Goal: Task Accomplishment & Management: Use online tool/utility

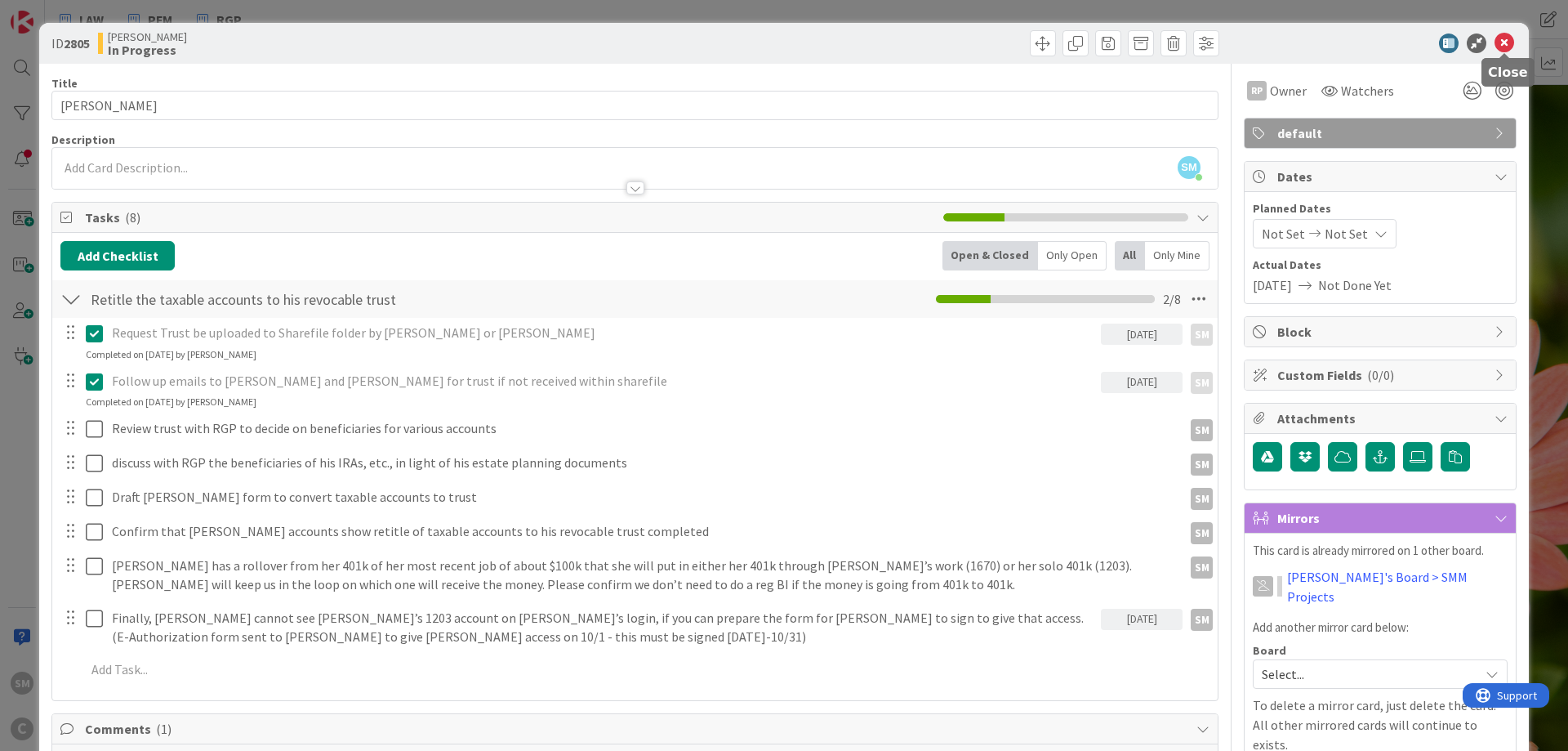
click at [1508, 36] on icon at bounding box center [1505, 43] width 20 height 20
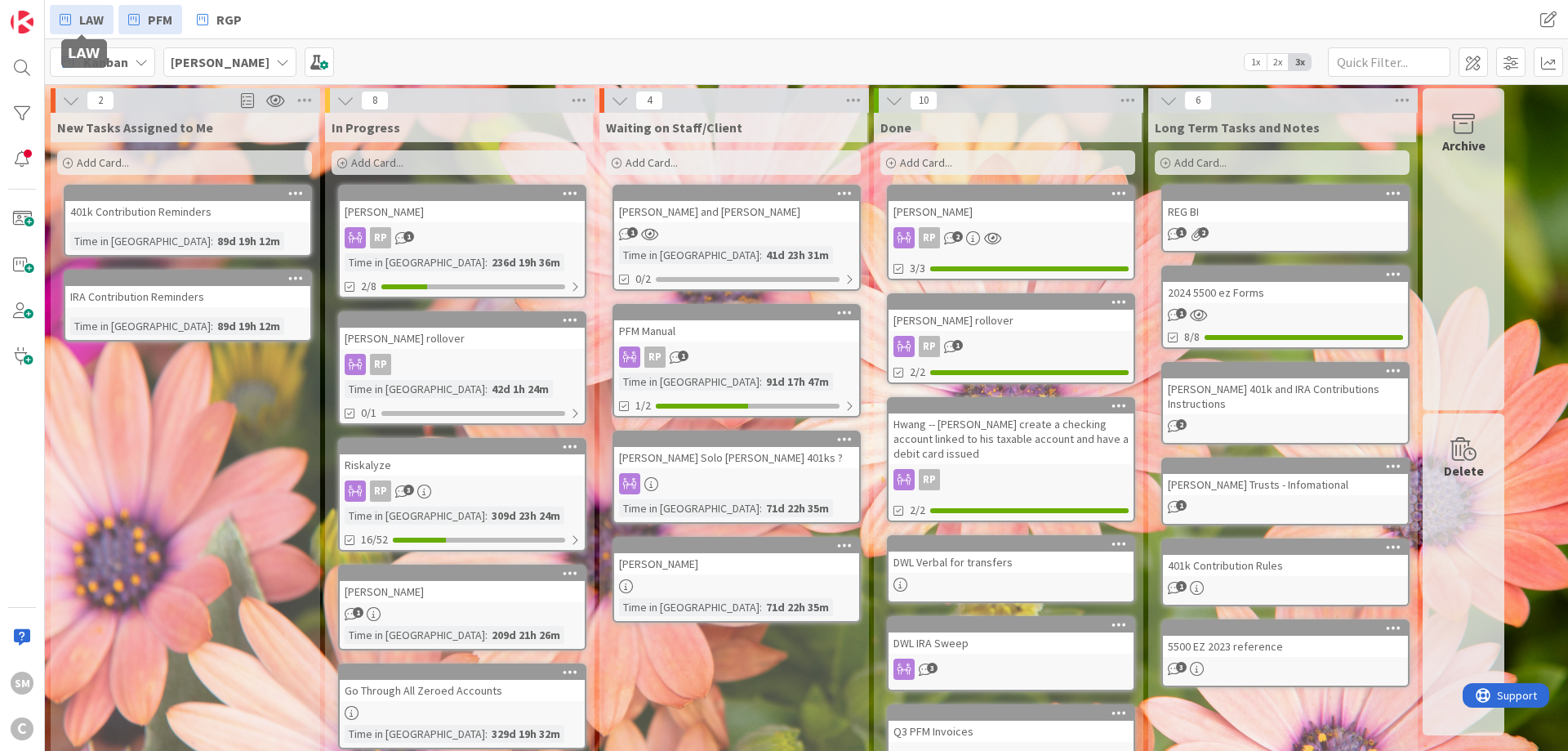
click at [97, 15] on span "LAW" at bounding box center [91, 20] width 24 height 20
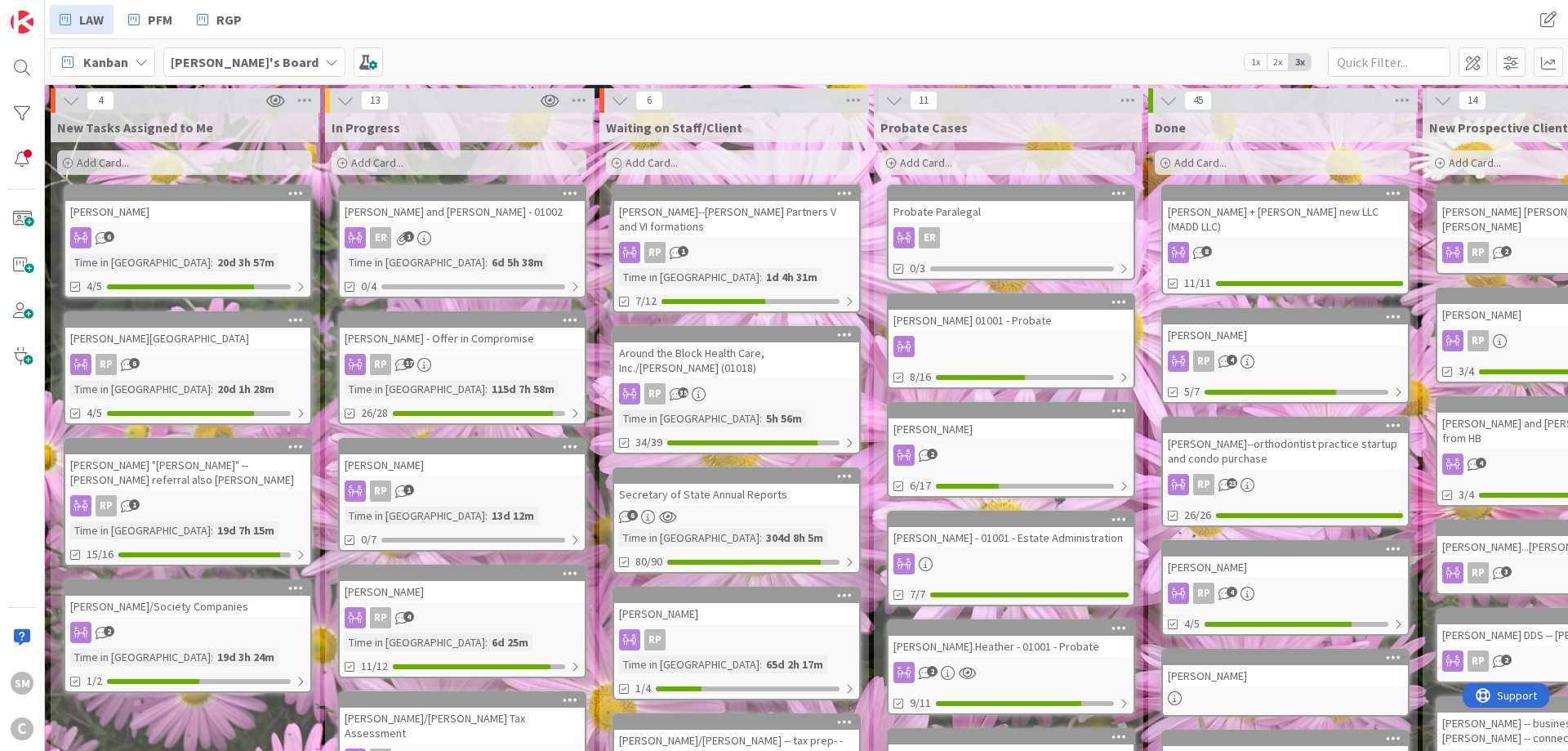
click at [1006, 350] on div at bounding box center [1011, 346] width 245 height 21
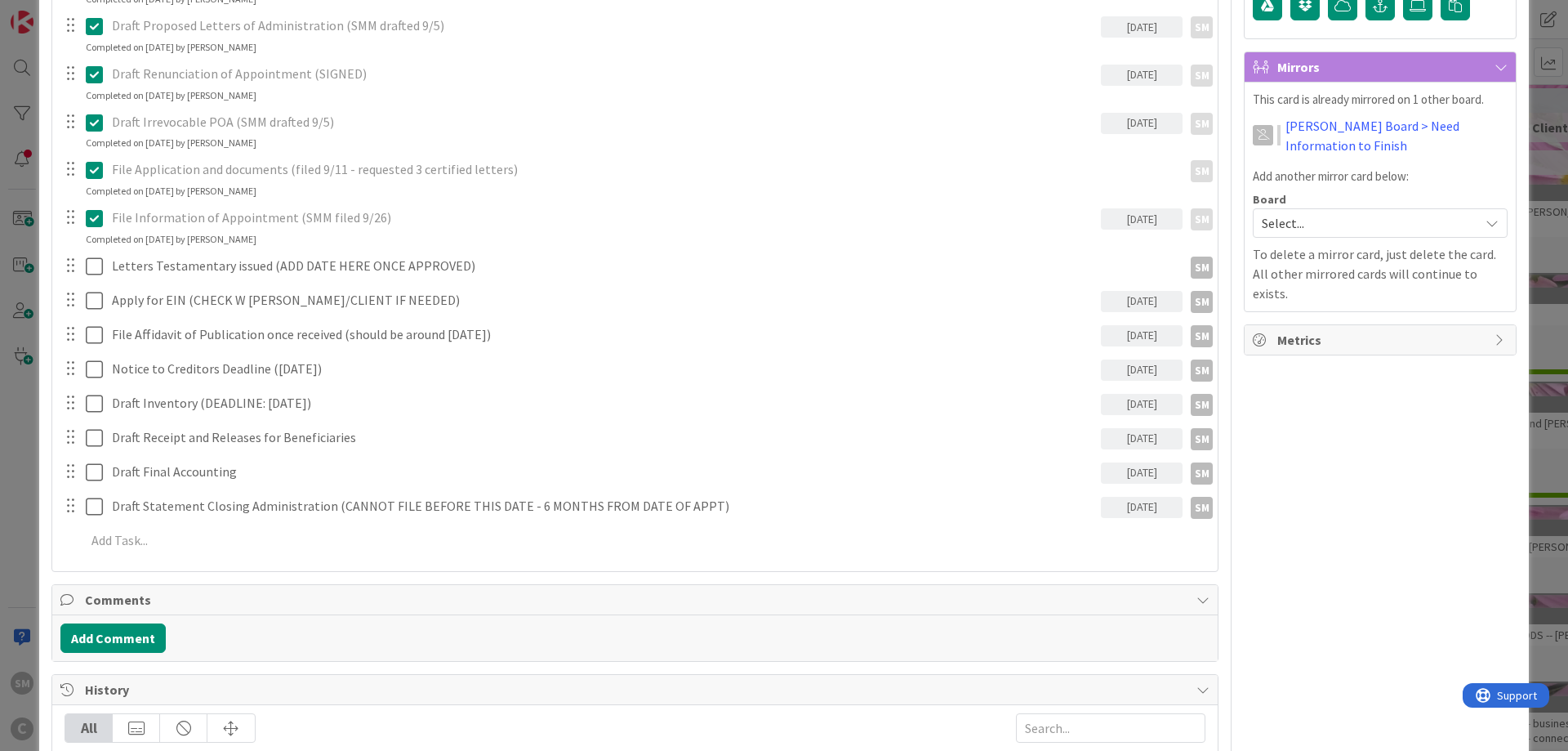
scroll to position [490, 0]
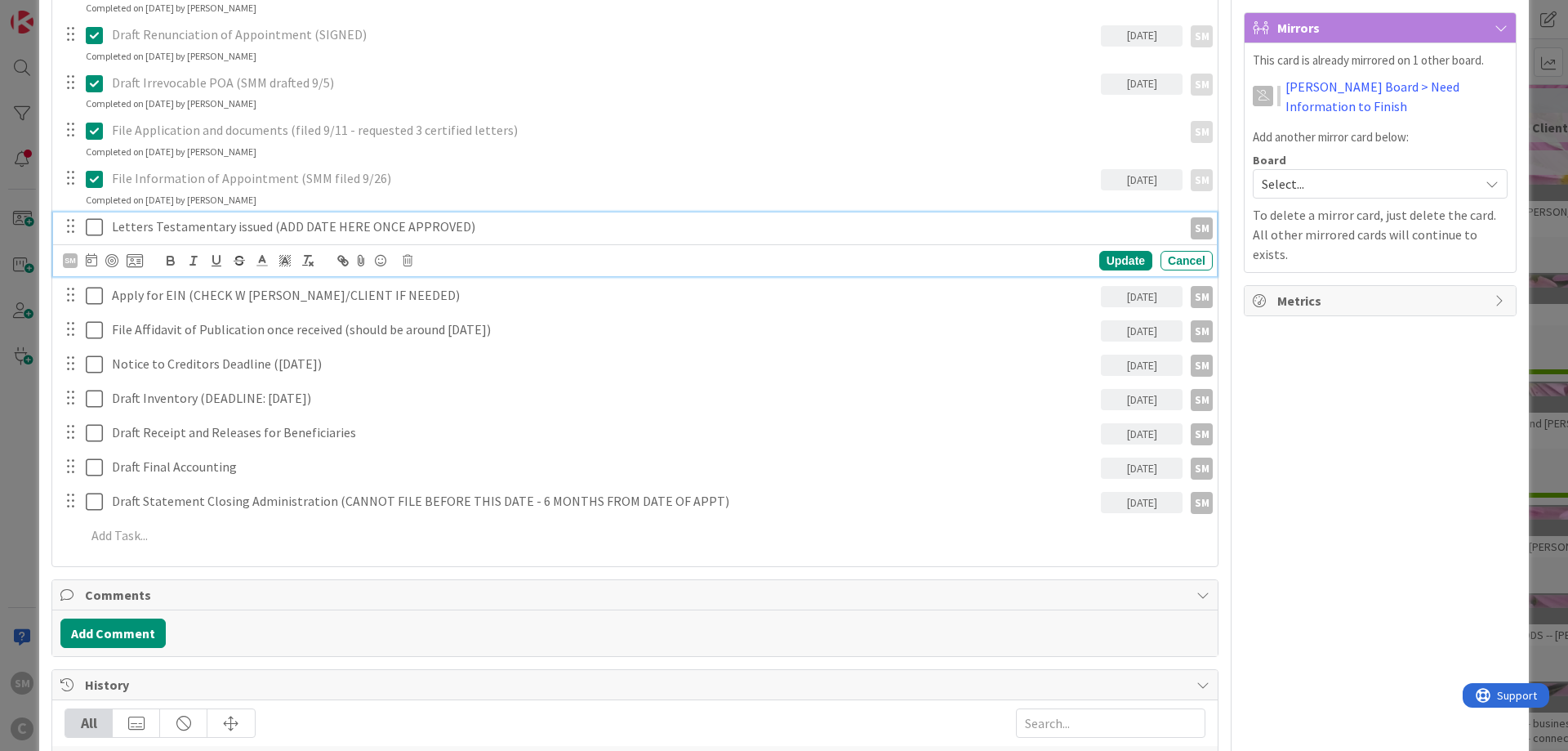
click at [157, 230] on p "Letters Testamentary issued (ADD DATE HERE ONCE APPROVED)" at bounding box center [644, 226] width 1064 height 19
drag, startPoint x: 266, startPoint y: 230, endPoint x: 561, endPoint y: 226, distance: 295.0
click at [561, 226] on p "Letters Testamentary issued (ADD DATE HERE ONCE APPROVED)" at bounding box center [644, 226] width 1064 height 19
click at [89, 264] on icon at bounding box center [91, 260] width 12 height 13
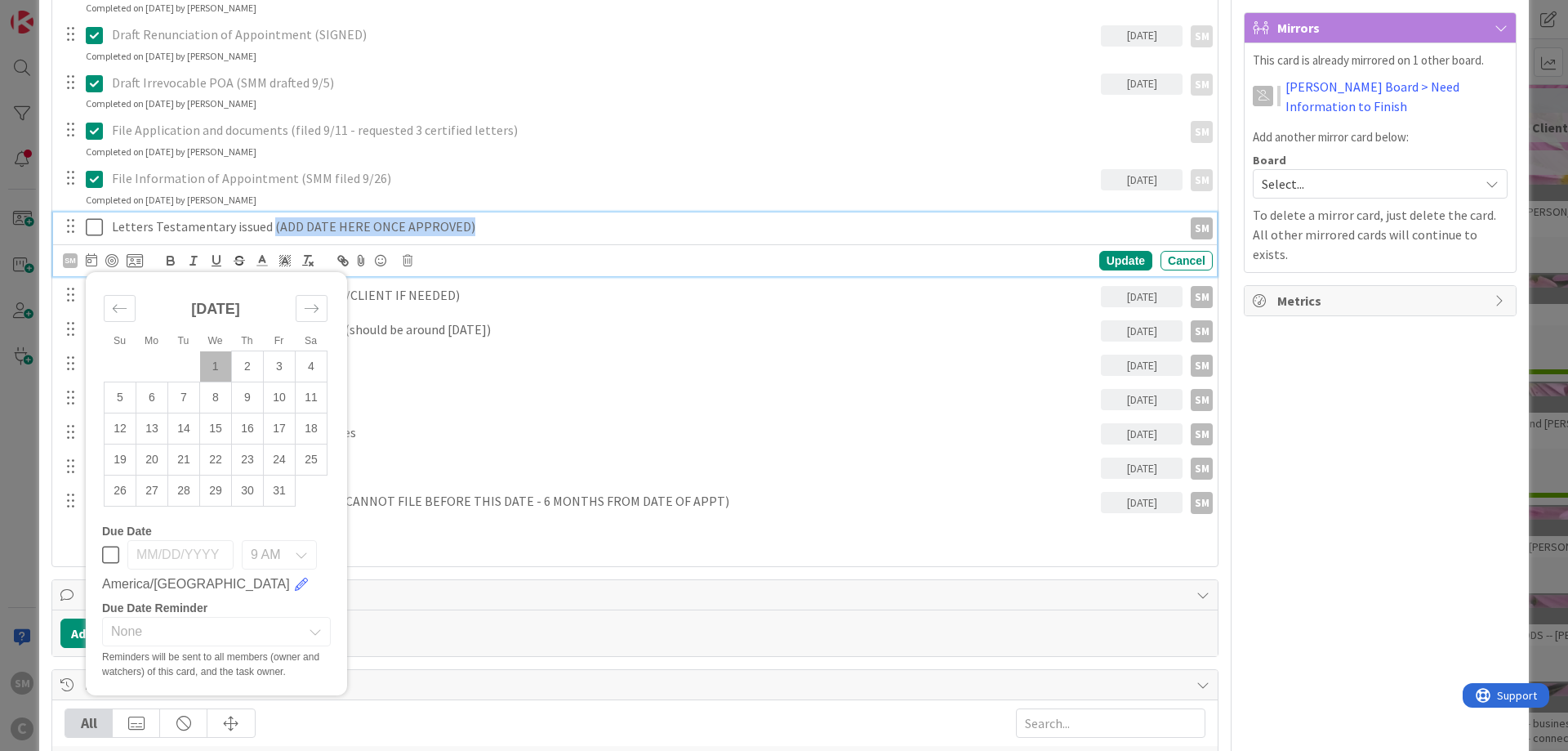
click at [216, 368] on td "1" at bounding box center [215, 366] width 32 height 31
type input "[DATE]"
click at [544, 224] on p "Letters Testamentary issued (ADD DATE HERE ONCE APPROVED)" at bounding box center [603, 226] width 983 height 19
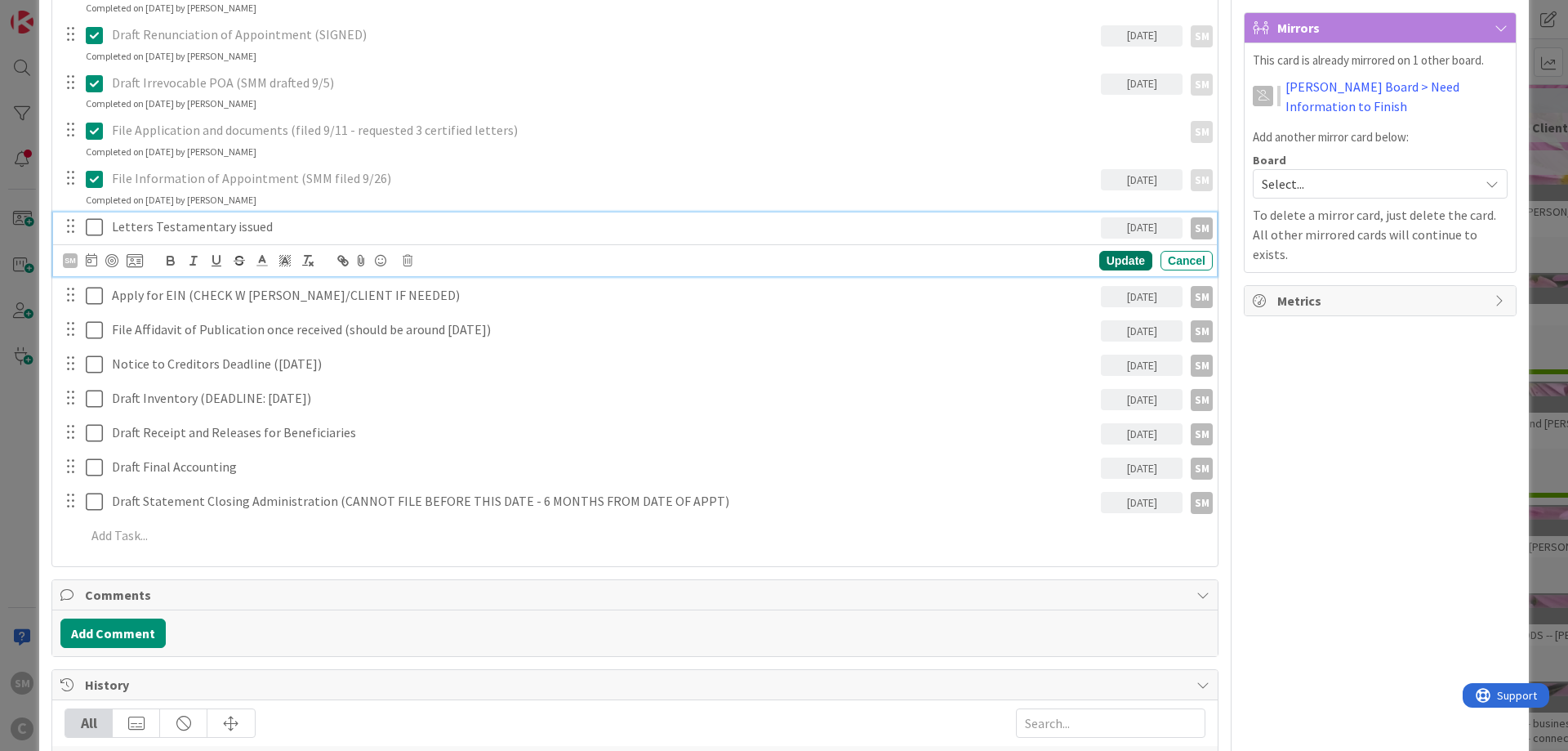
click at [1117, 254] on div "Update" at bounding box center [1126, 261] width 53 height 20
click at [94, 229] on icon at bounding box center [94, 227] width 17 height 20
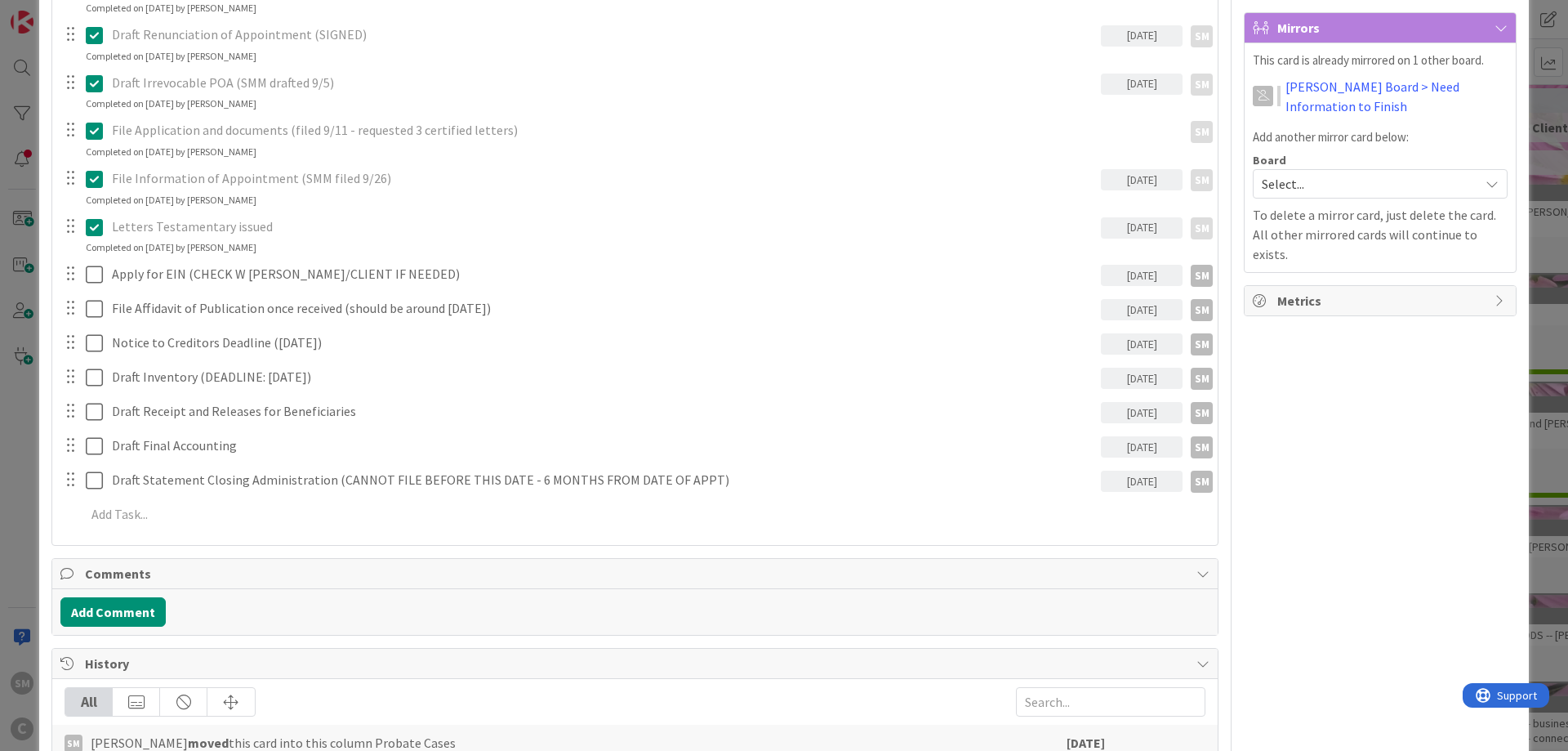
click at [1402, 489] on div "Owner SM default Dates Planned Dates Not Set Not Set Actual Dates [DATE] Not Do…" at bounding box center [1381, 406] width 273 height 1666
click at [1132, 284] on div "[DATE]" at bounding box center [1142, 274] width 81 height 21
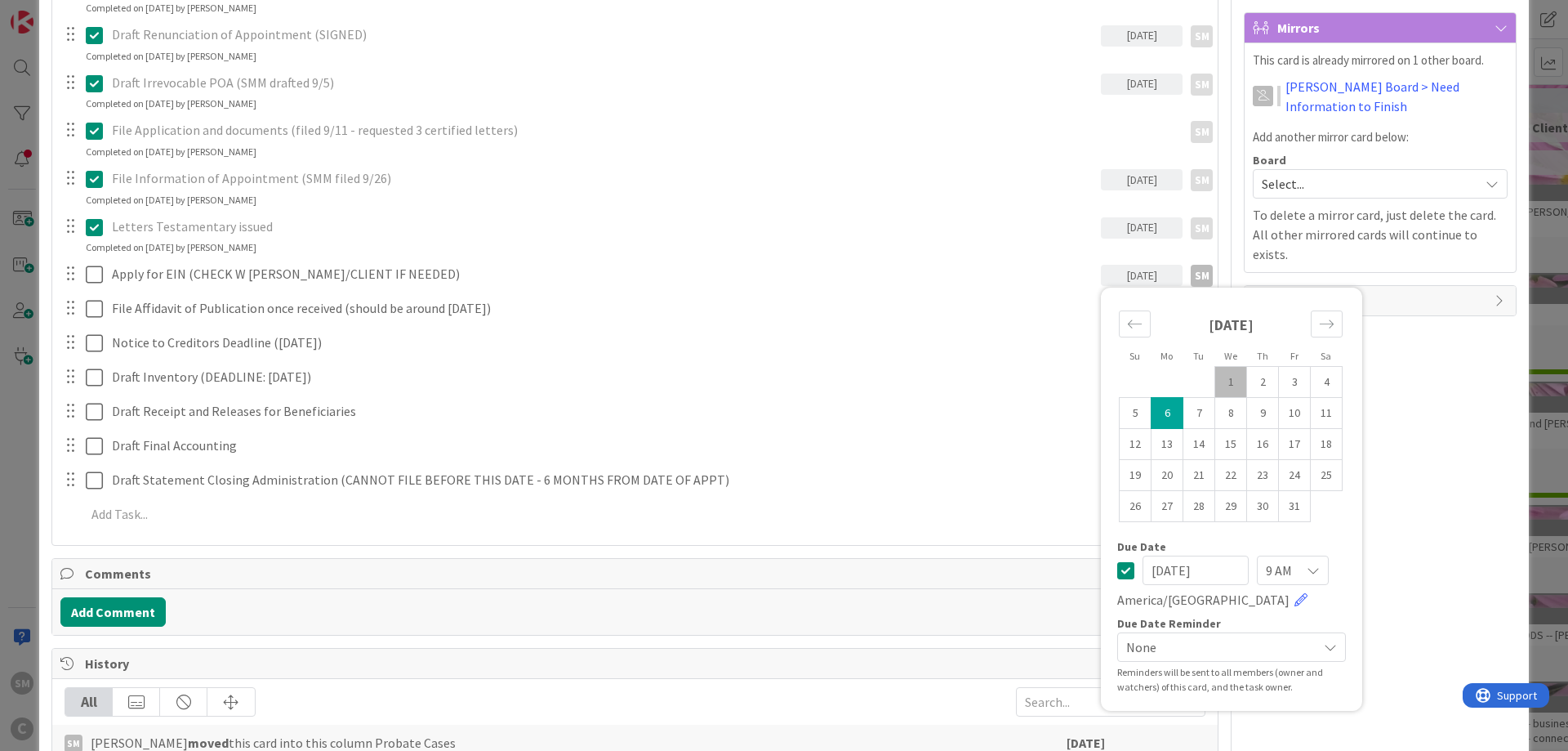
click at [1416, 432] on div "Owner SM default Dates Planned Dates Not Set Not Set Actual Dates [DATE] Not Do…" at bounding box center [1381, 406] width 273 height 1666
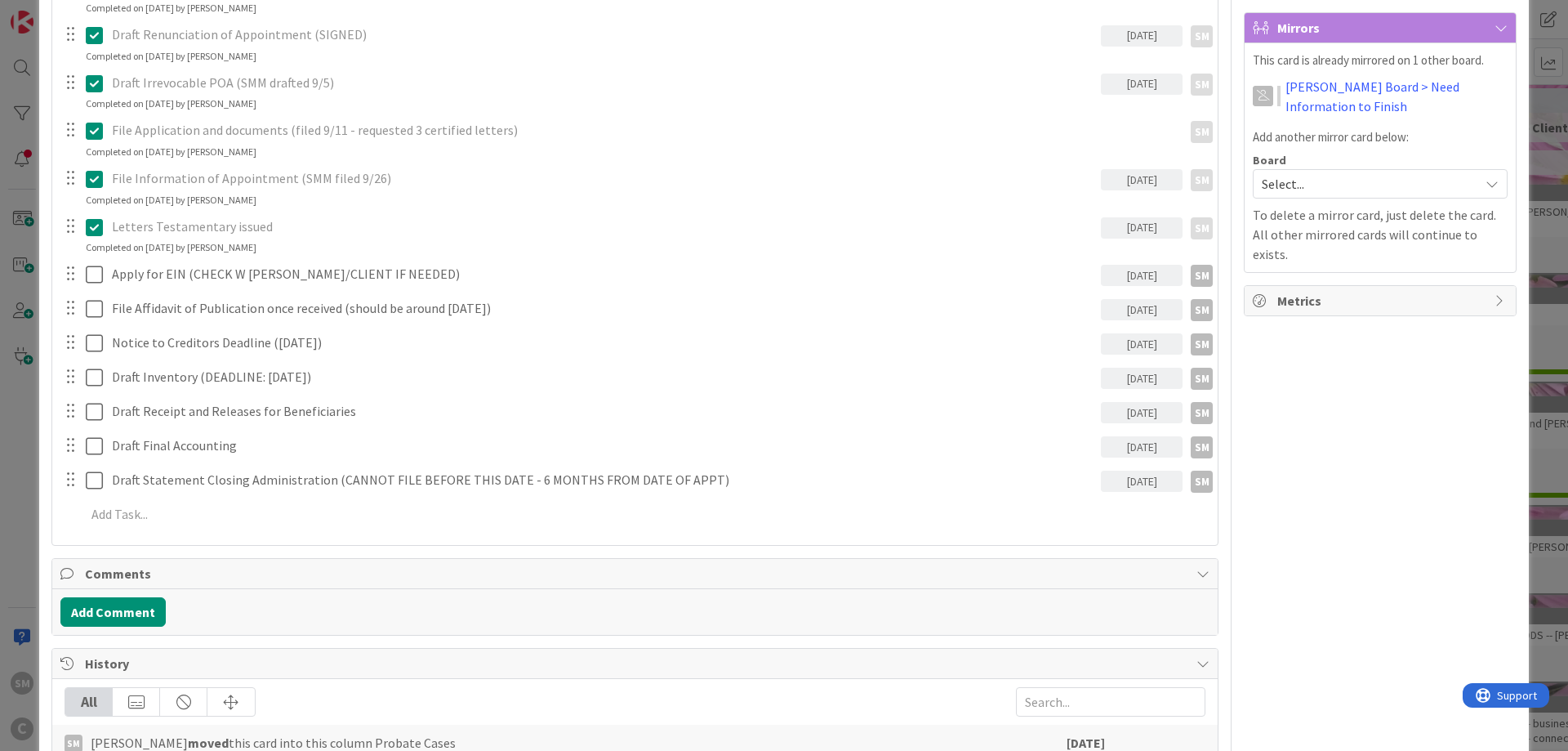
click at [1145, 306] on div "[DATE]" at bounding box center [1142, 309] width 81 height 21
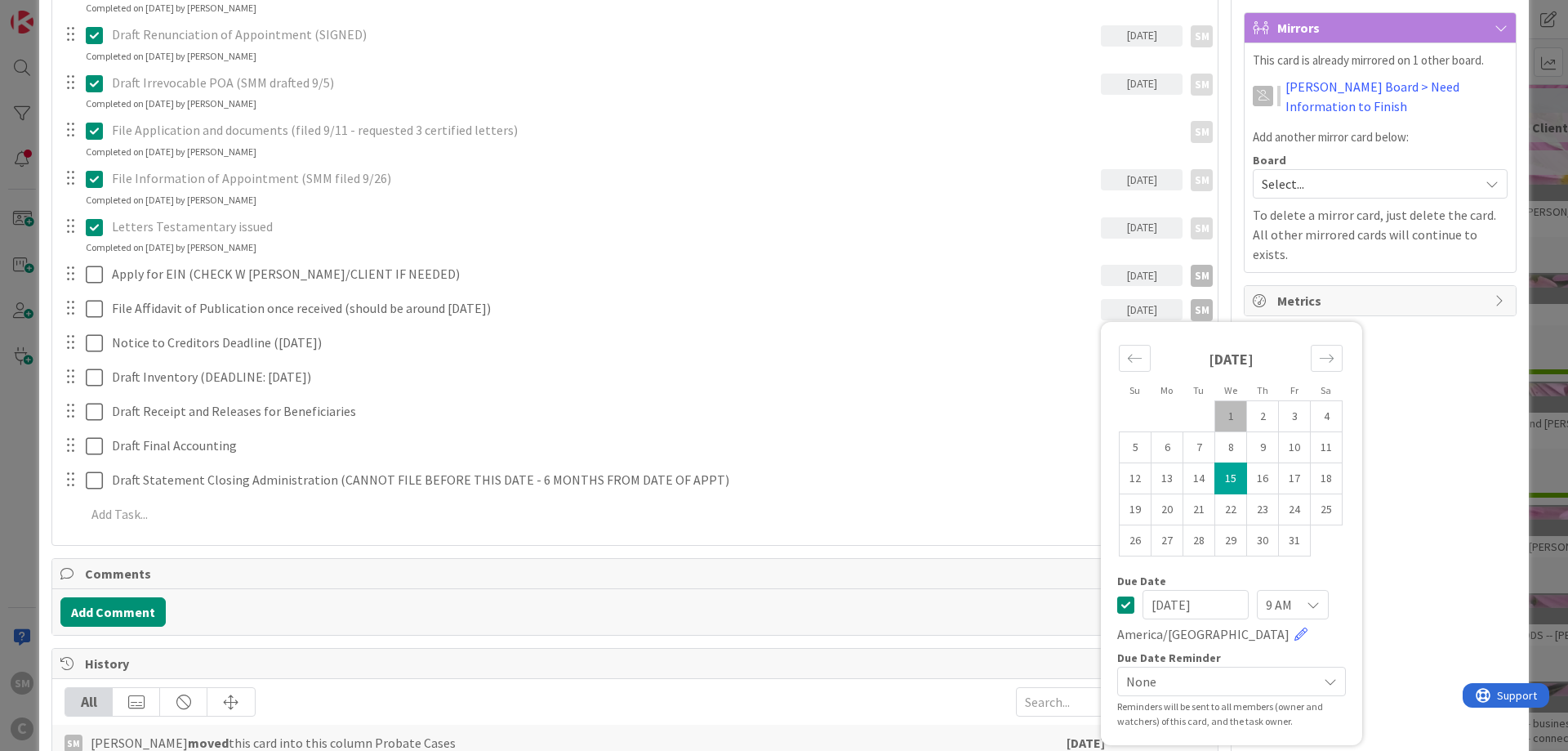
click at [1462, 425] on div "Owner SM default Dates Planned Dates Not Set Not Set Actual Dates [DATE] Not Do…" at bounding box center [1381, 406] width 273 height 1666
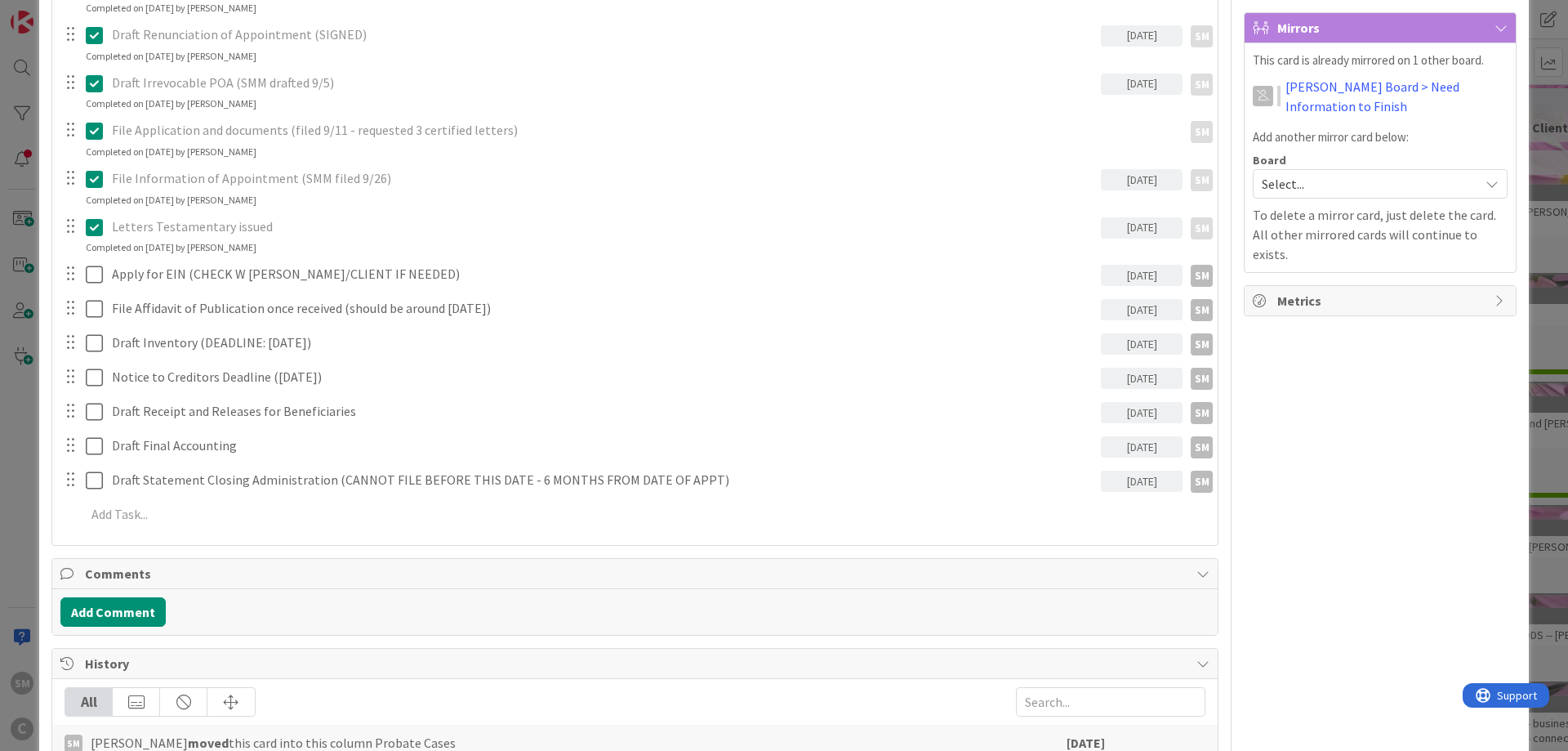
drag, startPoint x: 1364, startPoint y: 382, endPoint x: 1040, endPoint y: 369, distance: 324.3
click at [1358, 382] on div "Owner SM default Dates Planned Dates Not Set Not Set Actual Dates [DATE] Not Do…" at bounding box center [1381, 406] width 273 height 1666
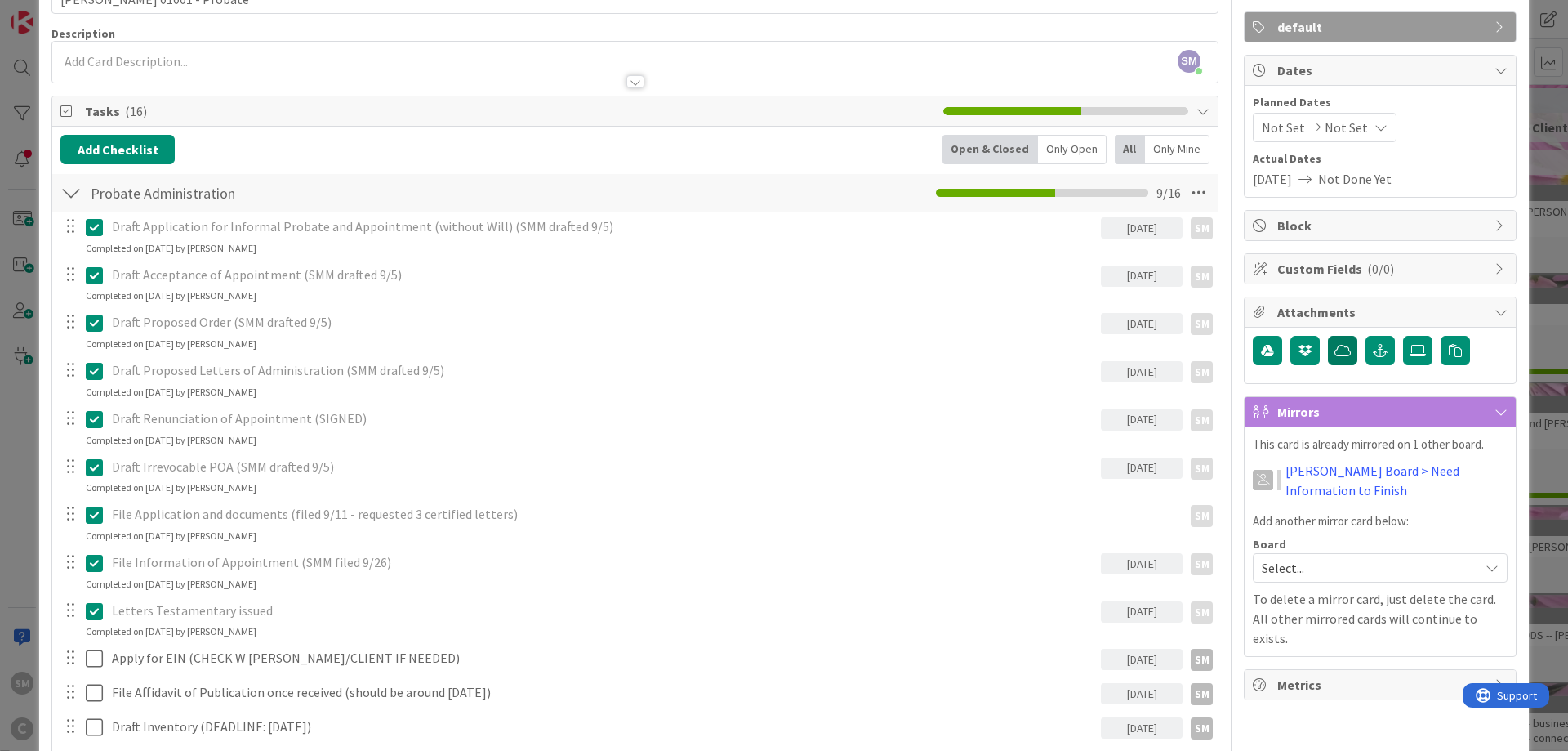
scroll to position [0, 0]
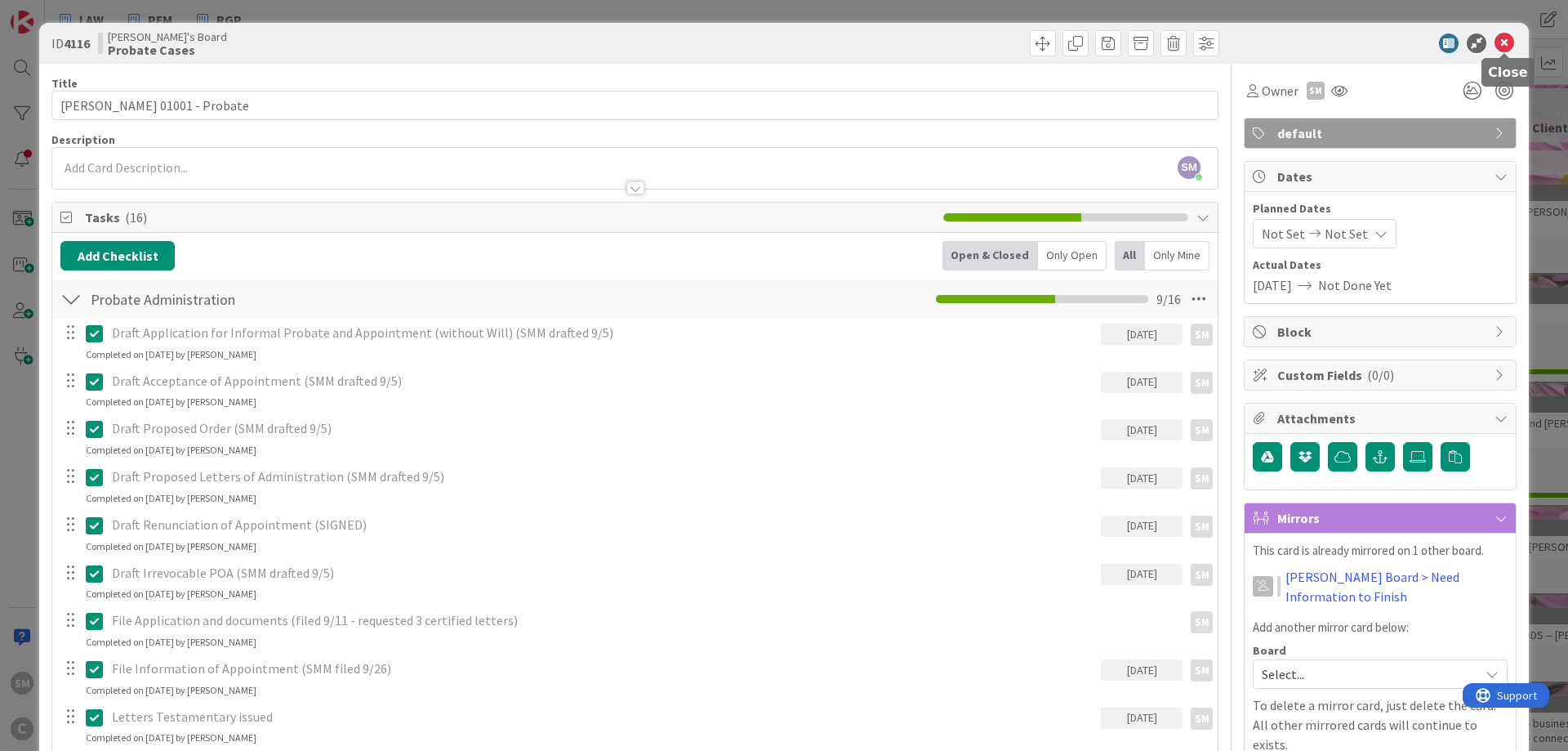
click at [1511, 38] on icon at bounding box center [1505, 43] width 20 height 20
